Goal: Obtain resource: Obtain resource

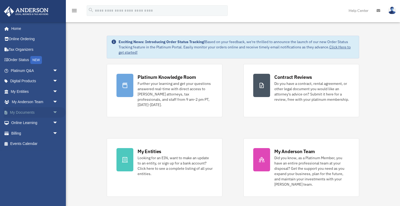
click at [55, 109] on span "arrow_drop_down" at bounding box center [58, 112] width 11 height 11
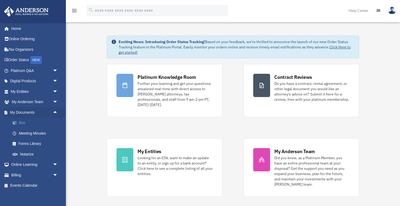
click at [23, 121] on link "Box" at bounding box center [36, 122] width 59 height 11
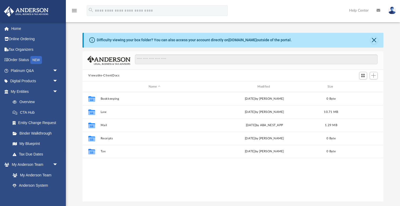
scroll to position [120, 301]
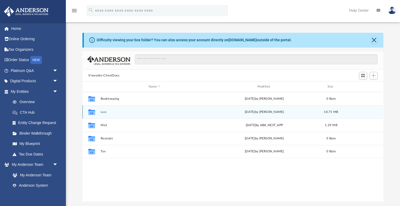
click at [104, 111] on button "Law" at bounding box center [155, 111] width 108 height 3
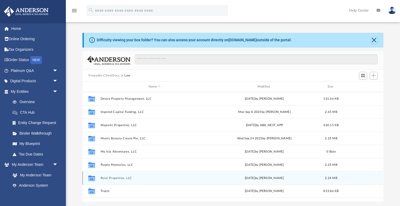
click at [112, 178] on button "Rural Properties, LLC" at bounding box center [155, 177] width 108 height 3
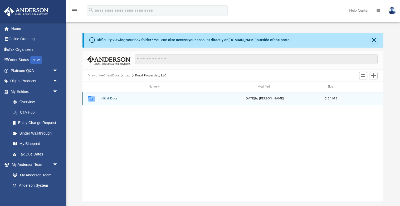
click at [110, 99] on button "Initial Docs" at bounding box center [155, 98] width 108 height 3
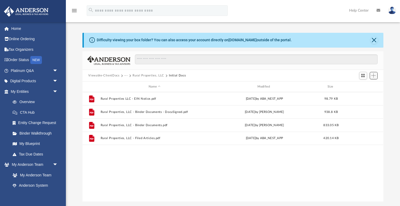
click at [375, 74] on span "Add" at bounding box center [374, 75] width 4 height 4
click at [391, 74] on div "Difficulty viewing your box folder? You can also access your account directly o…" at bounding box center [233, 117] width 335 height 169
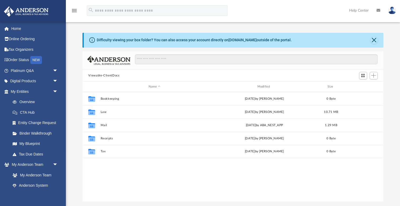
scroll to position [120, 301]
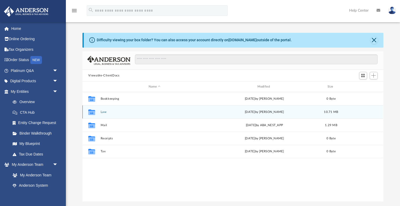
click at [105, 111] on button "Law" at bounding box center [155, 111] width 108 height 3
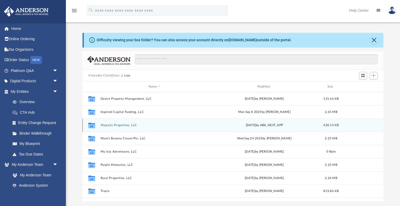
click at [111, 124] on button "Majestic Properties, LLC" at bounding box center [155, 124] width 108 height 3
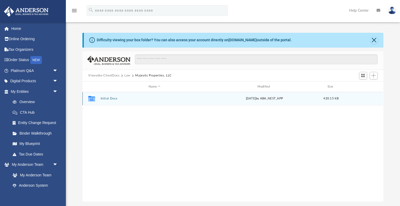
click at [111, 100] on div "Collaborated Folder Initial Docs today by ABA_NEST_APP 420.15 KB" at bounding box center [233, 98] width 301 height 13
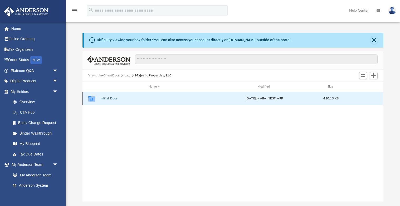
click at [111, 97] on button "Initial Docs" at bounding box center [155, 98] width 108 height 3
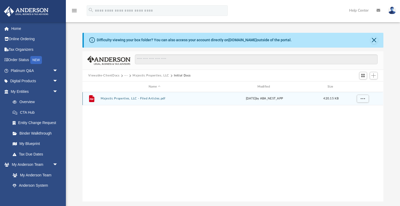
click at [122, 98] on button "Majestic Properties, LLC - Filed Articles.pdf" at bounding box center [155, 98] width 108 height 3
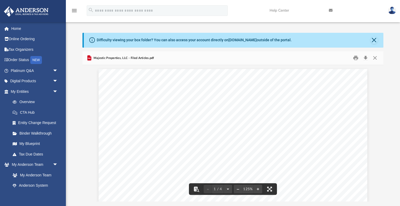
scroll to position [0, 0]
click at [376, 57] on button "Close" at bounding box center [375, 58] width 9 height 8
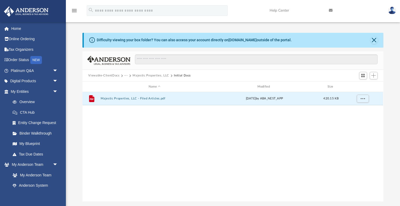
click at [389, 41] on div "Difficulty viewing your box folder? You can also access your account directly o…" at bounding box center [233, 117] width 335 height 169
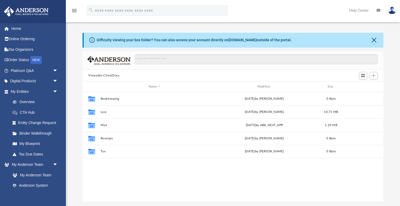
scroll to position [120, 301]
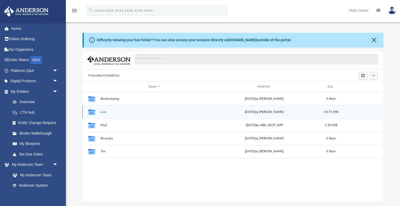
click at [104, 111] on button "Law" at bounding box center [155, 111] width 108 height 3
